Goal: Transaction & Acquisition: Download file/media

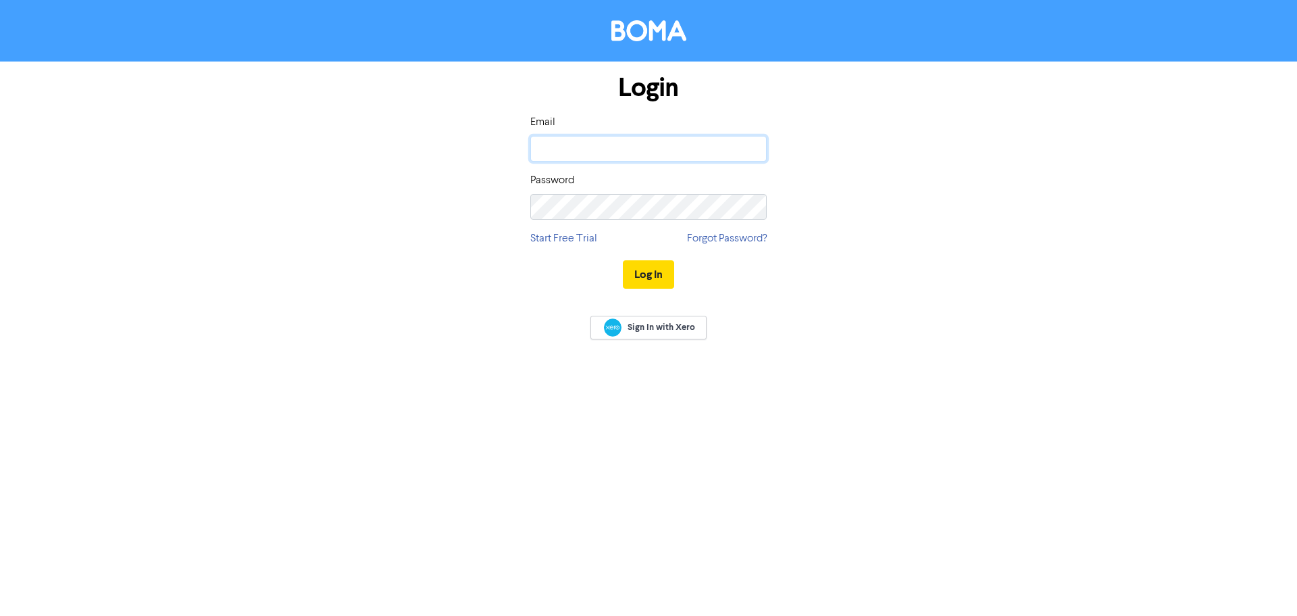
click at [662, 143] on input "email" at bounding box center [648, 149] width 237 height 26
type input "[EMAIL_ADDRESS][DOMAIN_NAME]"
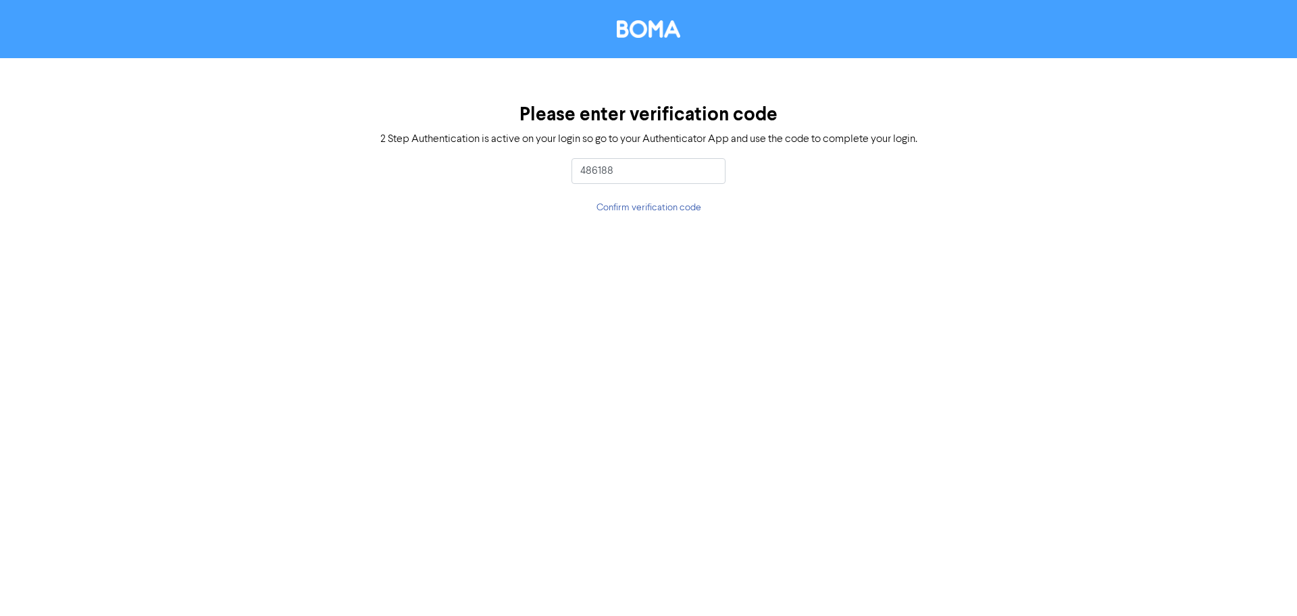
type input "486188"
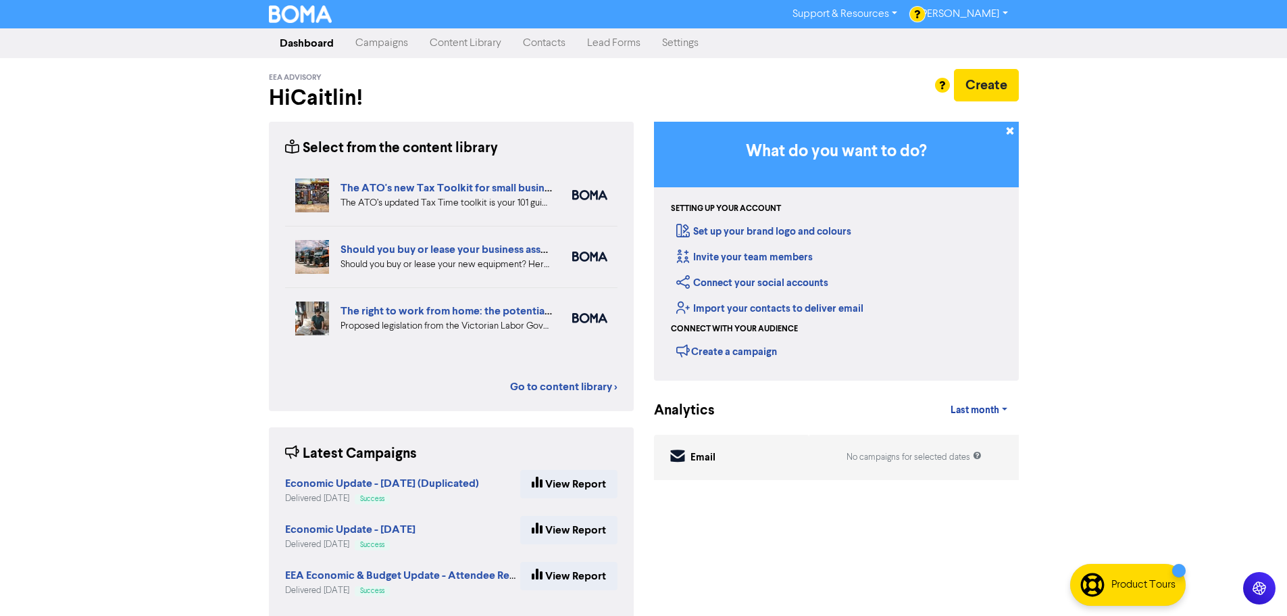
click at [545, 44] on link "Contacts" at bounding box center [544, 43] width 64 height 27
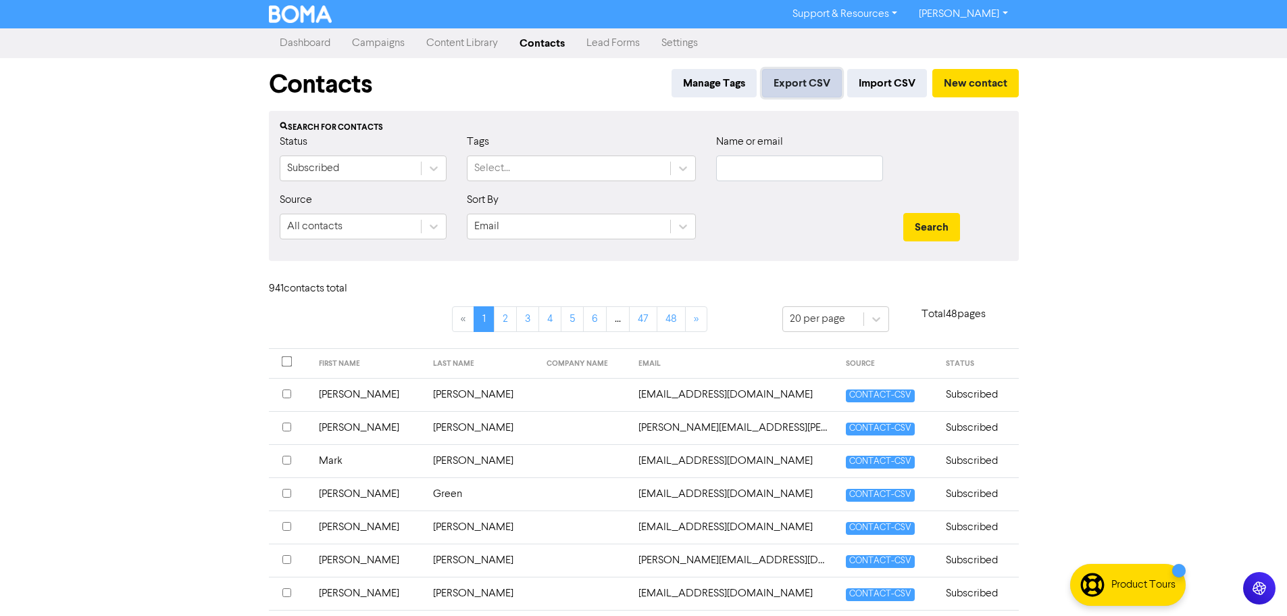
click at [816, 83] on button "Export CSV" at bounding box center [802, 83] width 80 height 28
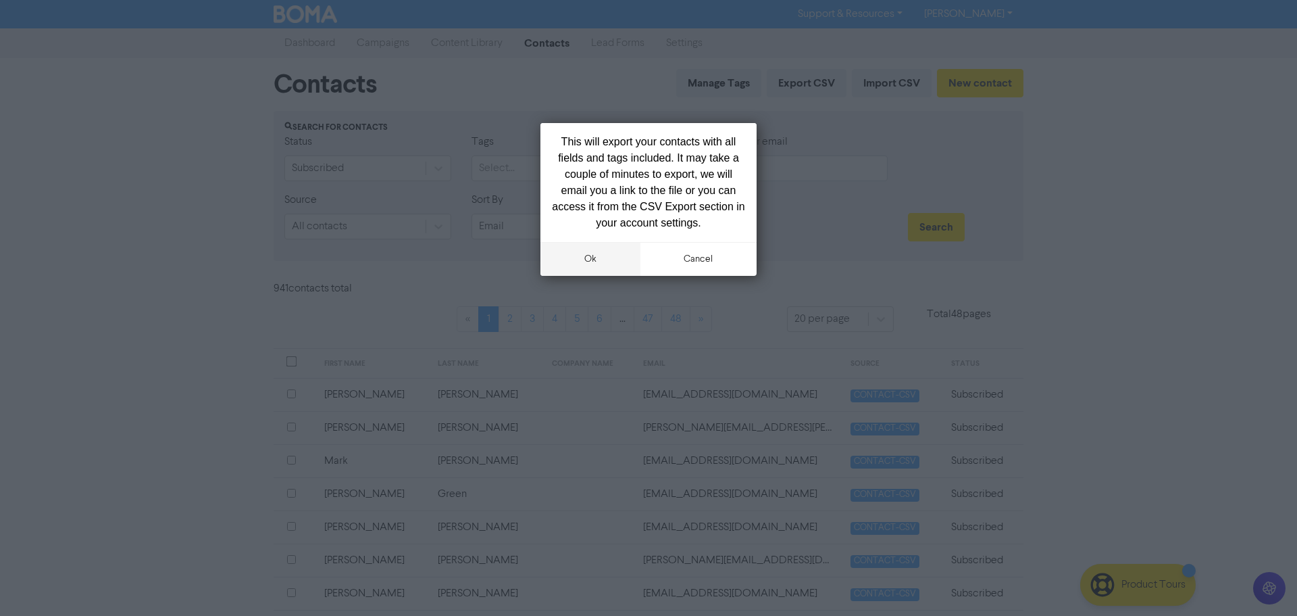
click at [612, 256] on button "ok" at bounding box center [591, 259] width 100 height 34
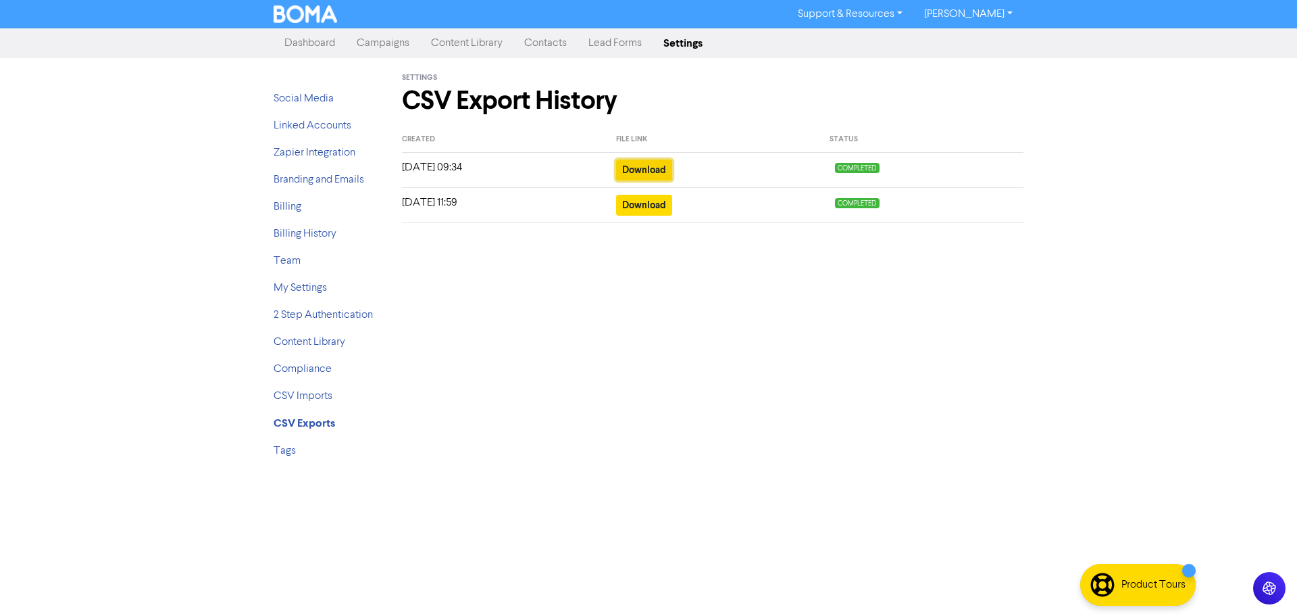
click at [656, 168] on button "Download" at bounding box center [644, 169] width 56 height 21
